Goal: Navigation & Orientation: Find specific page/section

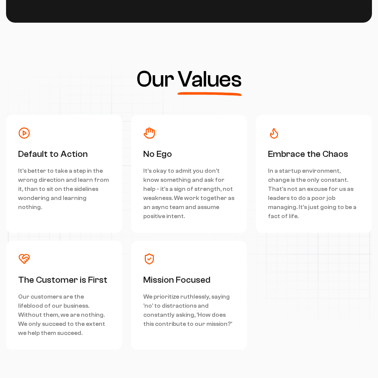
scroll to position [3403, 0]
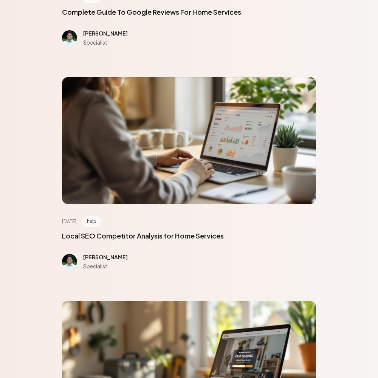
scroll to position [3403, 0]
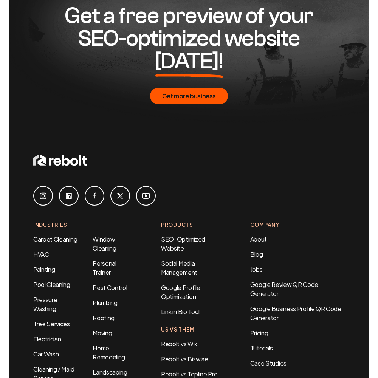
scroll to position [507, 0]
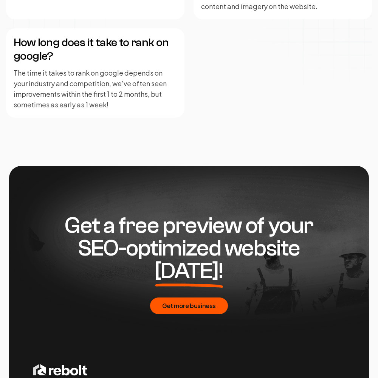
scroll to position [1841, 0]
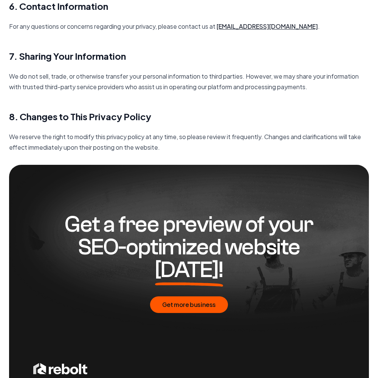
scroll to position [1094, 0]
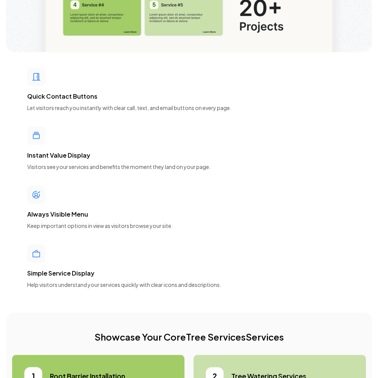
scroll to position [3403, 0]
